Goal: Check status

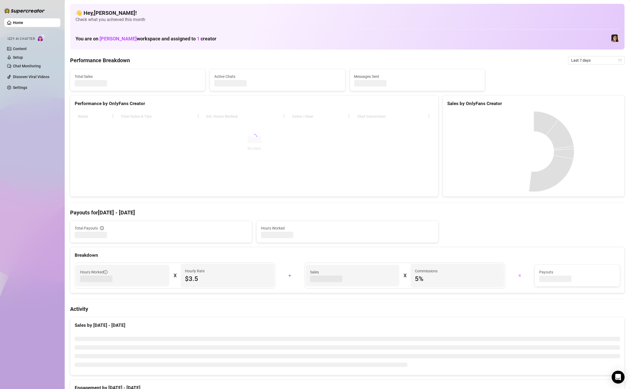
click at [581, 59] on span "Last 7 days" at bounding box center [596, 60] width 50 height 8
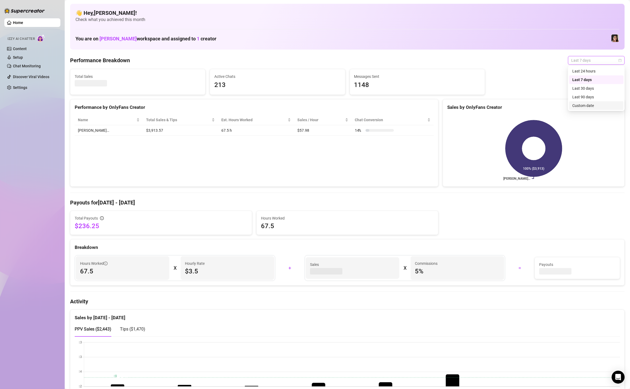
click at [579, 108] on div "Custom date" at bounding box center [597, 106] width 48 height 6
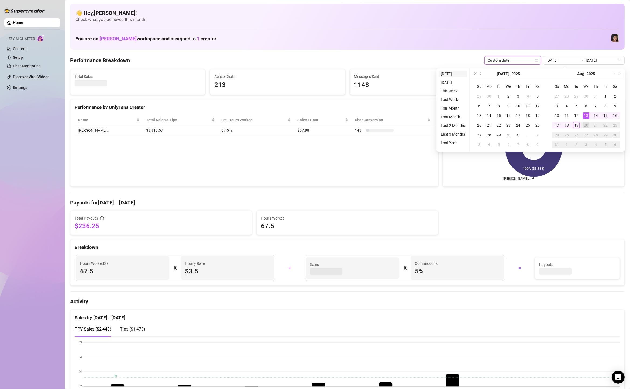
type input "[DATE]"
click at [460, 71] on li "[DATE]" at bounding box center [453, 74] width 29 height 6
type input "[DATE]"
